Goal: Navigation & Orientation: Find specific page/section

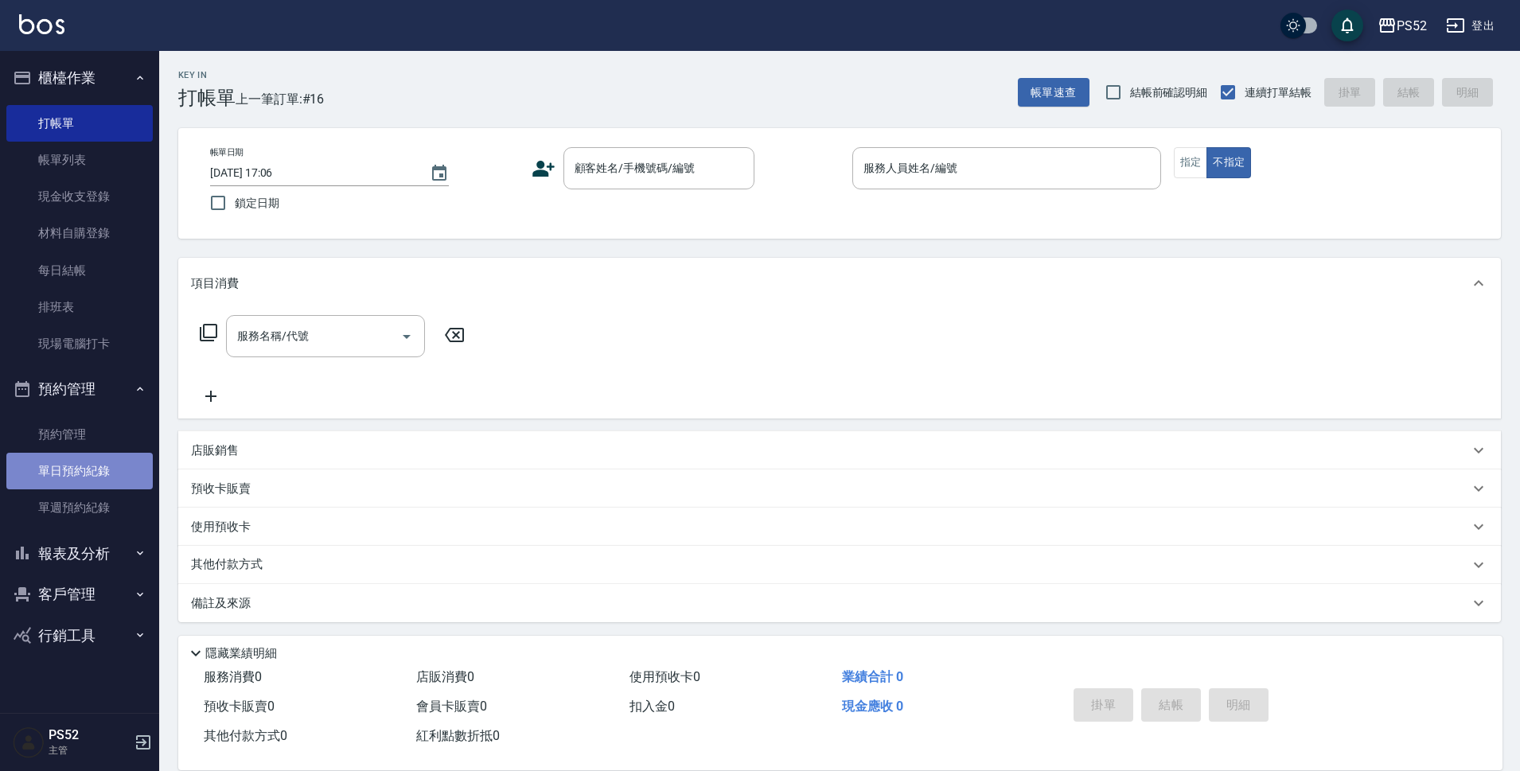
click at [103, 464] on link "單日預約紀錄" at bounding box center [79, 471] width 146 height 37
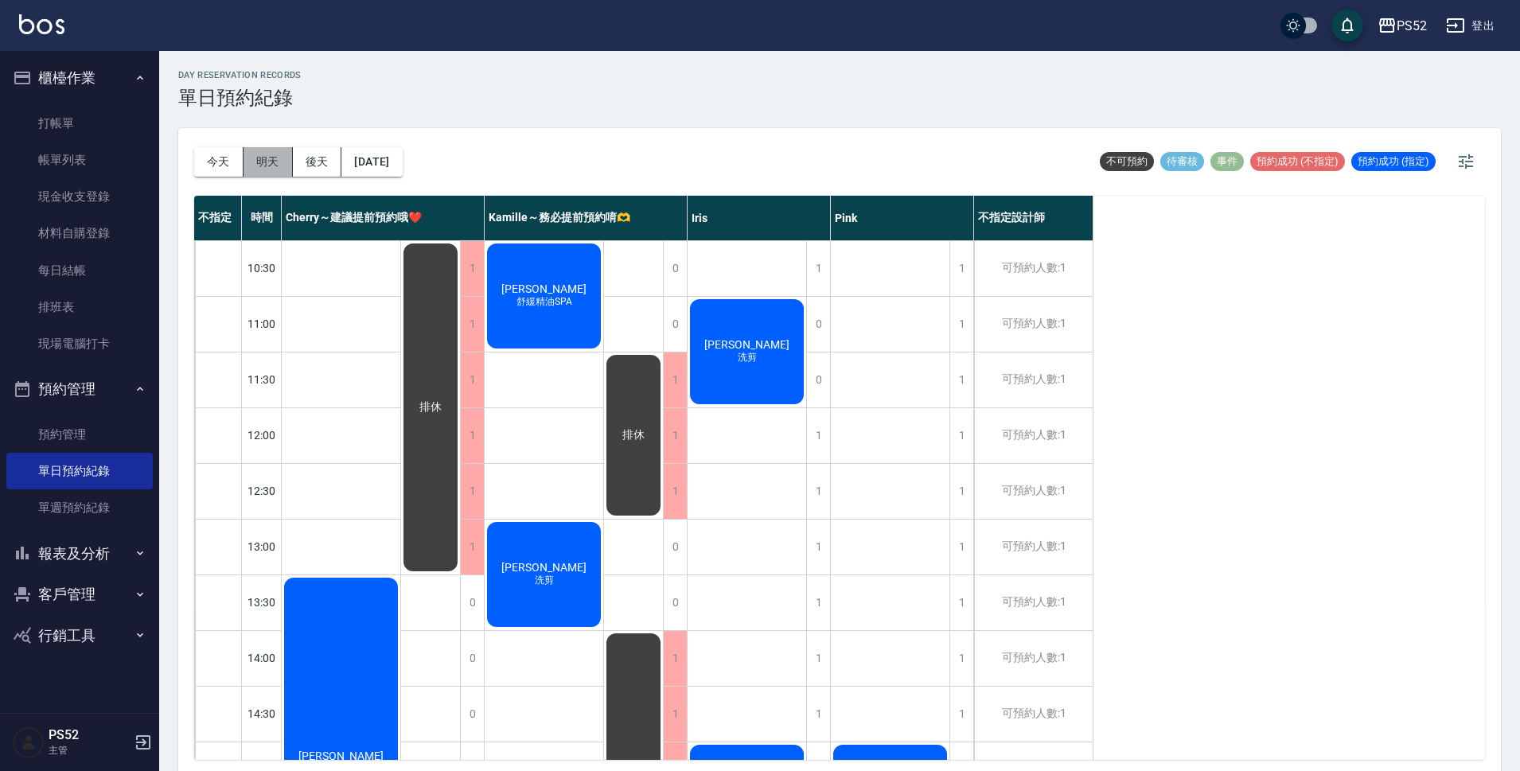
click at [269, 158] on button "明天" at bounding box center [268, 161] width 49 height 29
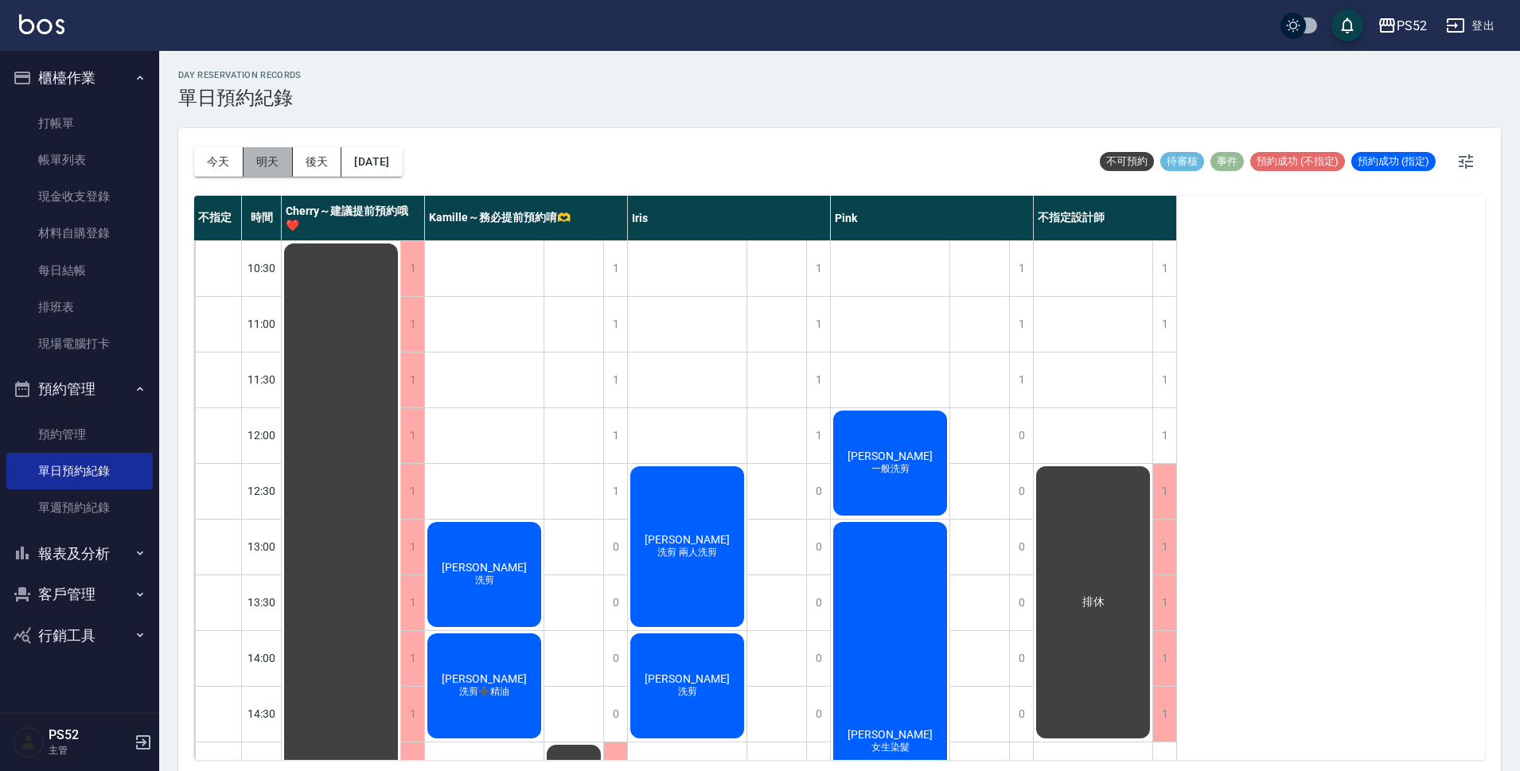
click at [282, 158] on button "明天" at bounding box center [268, 161] width 49 height 29
click at [302, 162] on button "後天" at bounding box center [317, 161] width 49 height 29
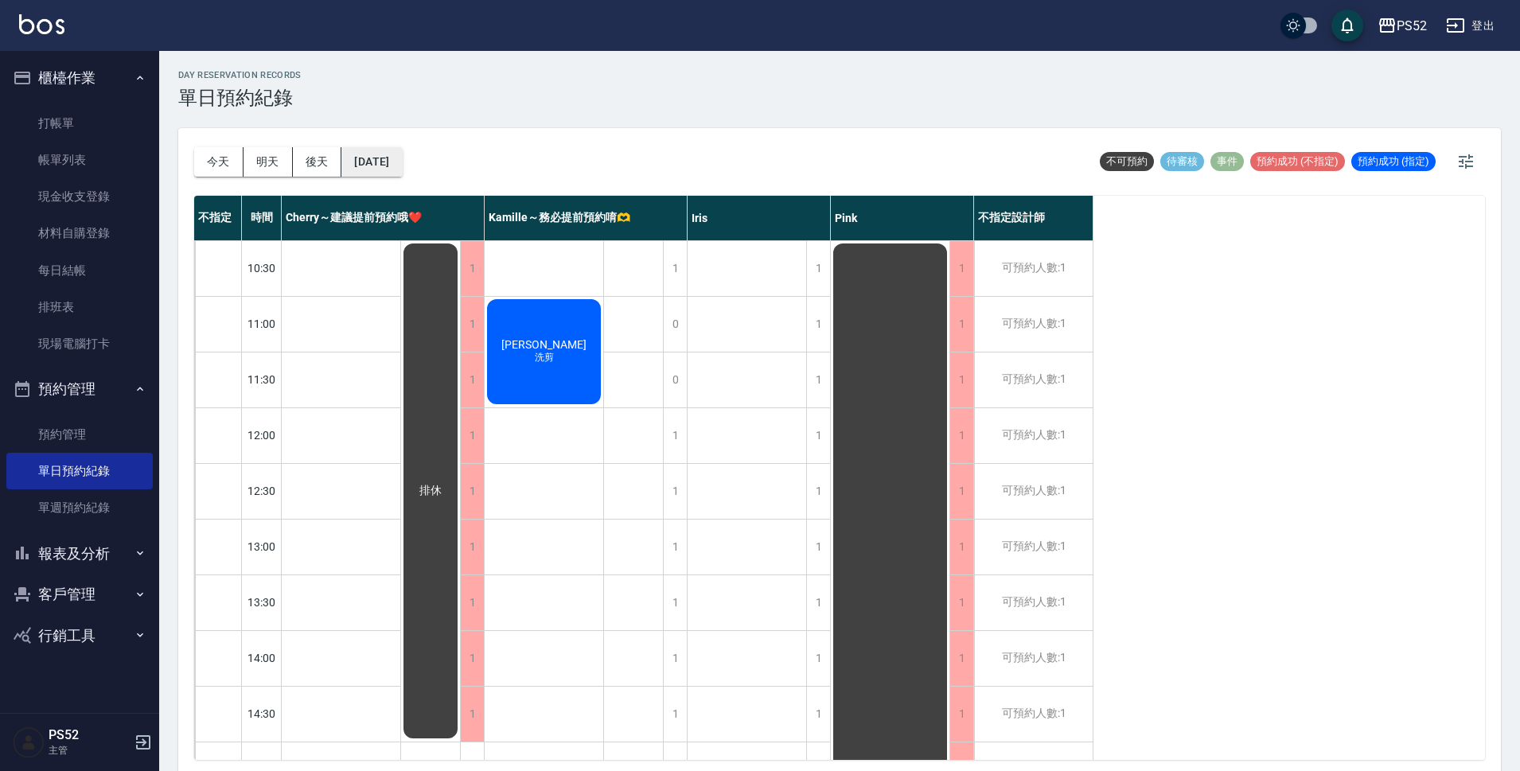
click at [388, 162] on button "[DATE]" at bounding box center [371, 161] width 60 height 29
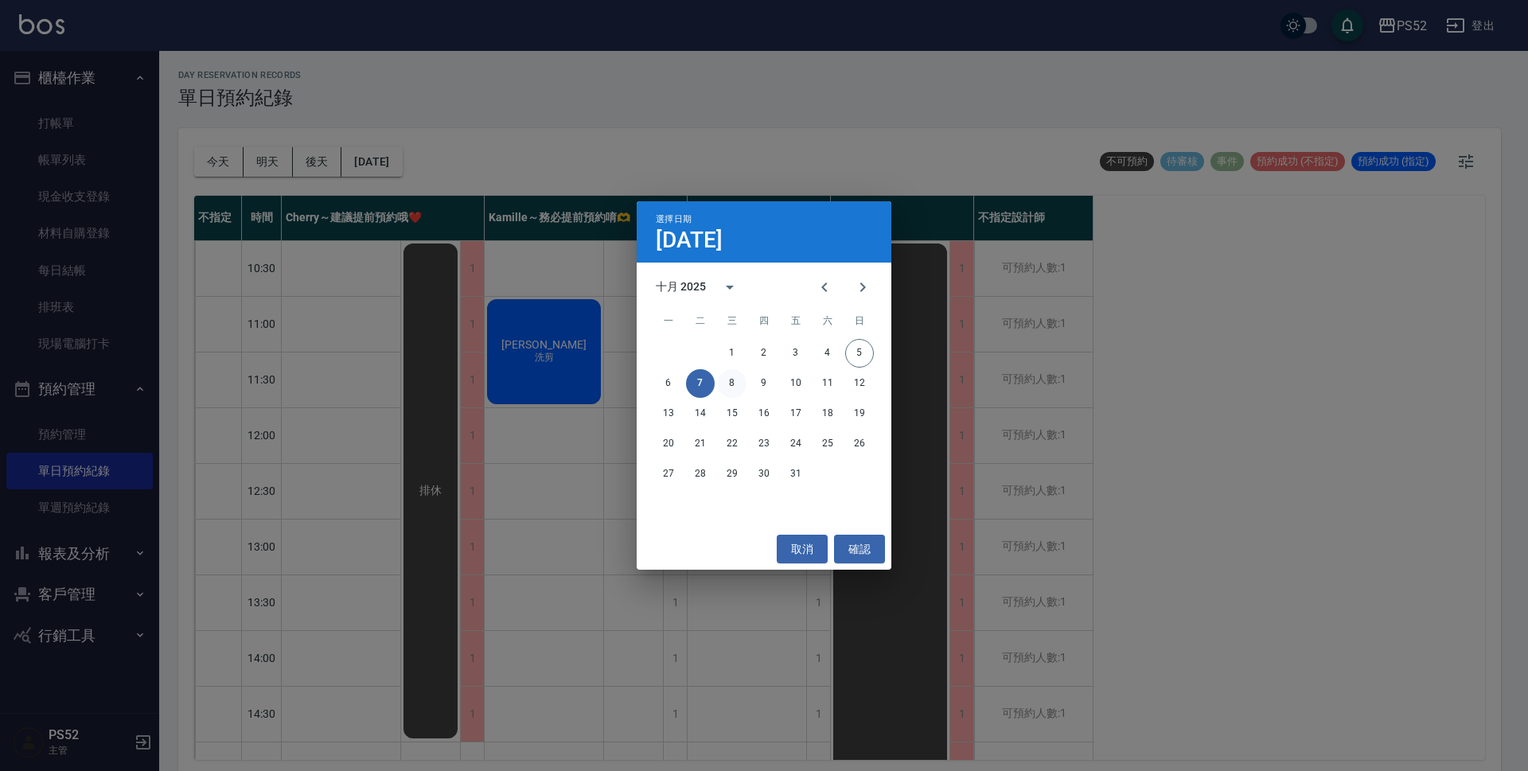
click at [727, 386] on button "8" at bounding box center [732, 383] width 29 height 29
